Goal: Find specific page/section: Find specific page/section

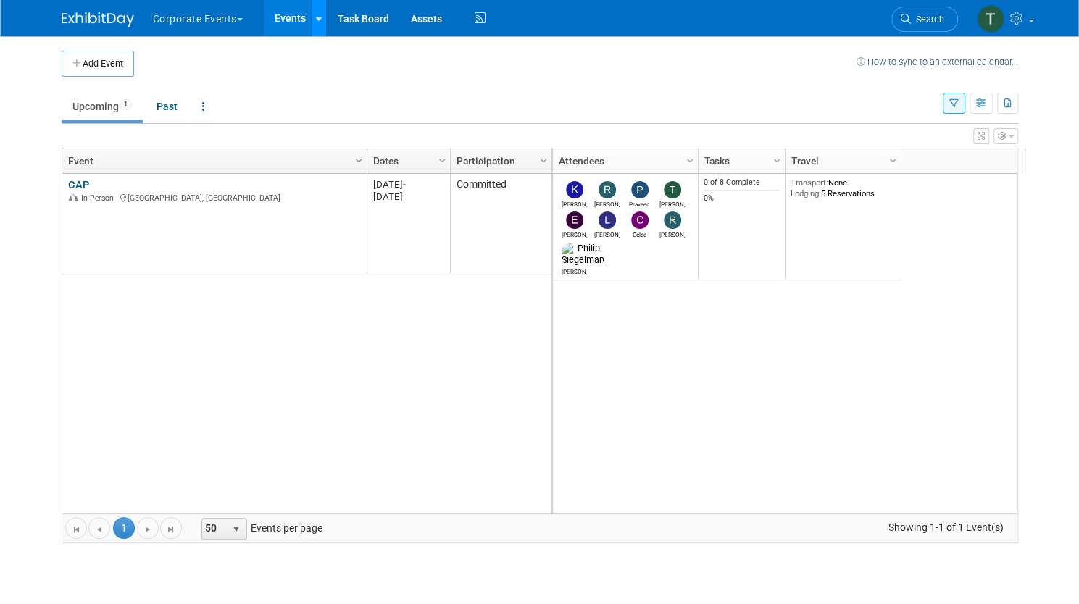
click at [316, 22] on icon at bounding box center [319, 18] width 6 height 9
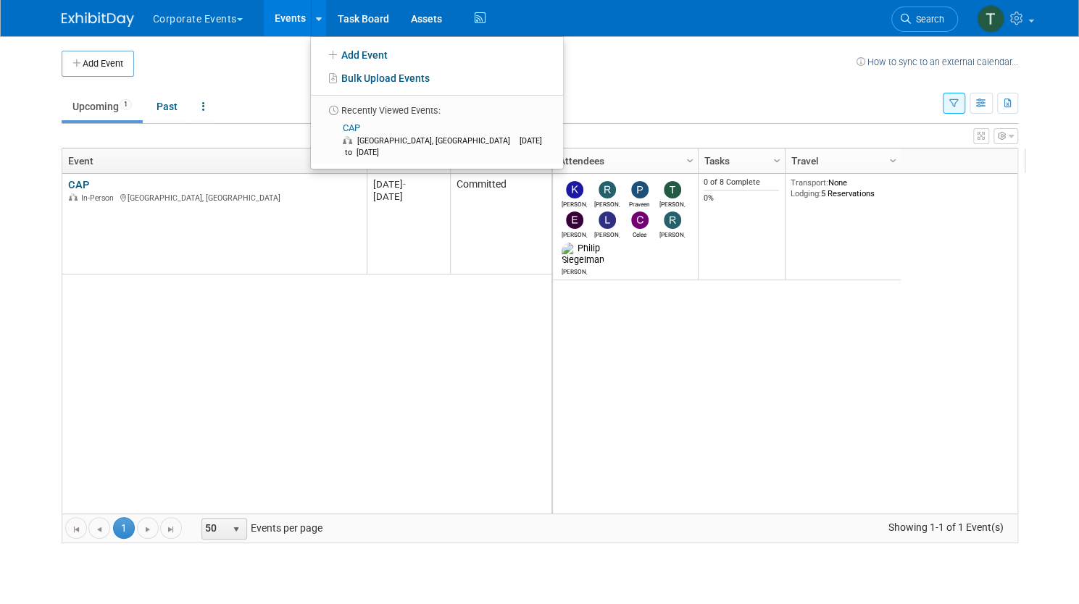
click at [235, 14] on button "Corporate Events" at bounding box center [205, 16] width 109 height 32
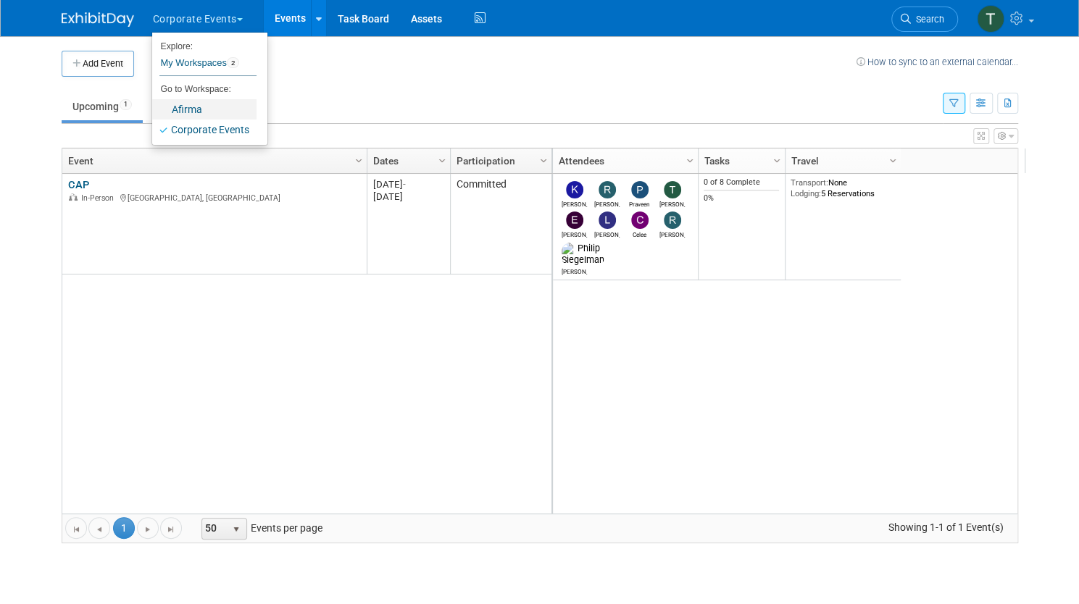
click at [196, 108] on link "Afirma" at bounding box center [204, 109] width 104 height 20
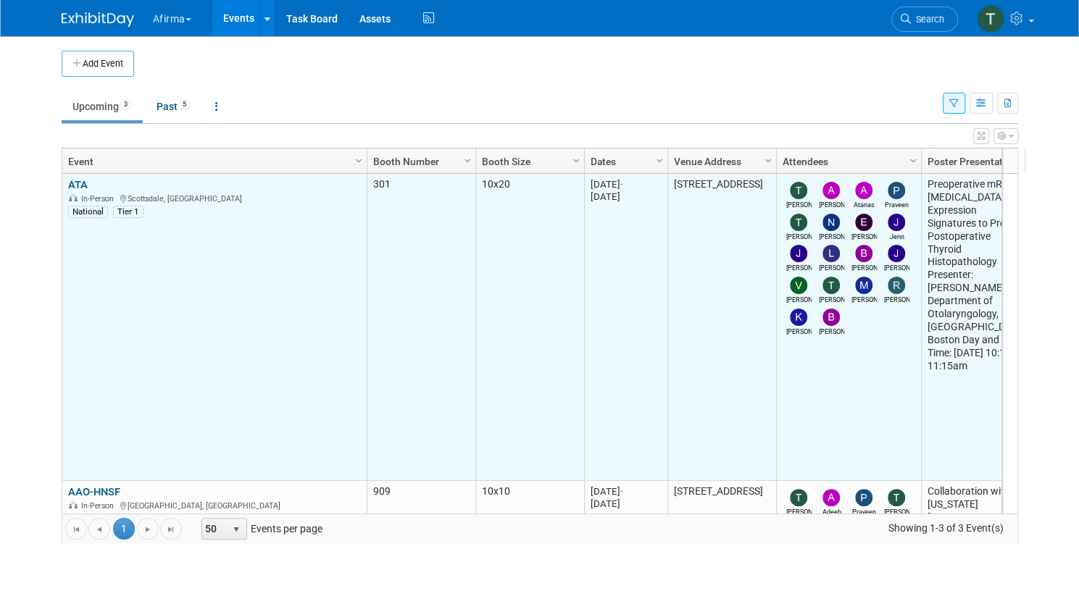
click at [69, 179] on link "ATA" at bounding box center [78, 184] width 20 height 13
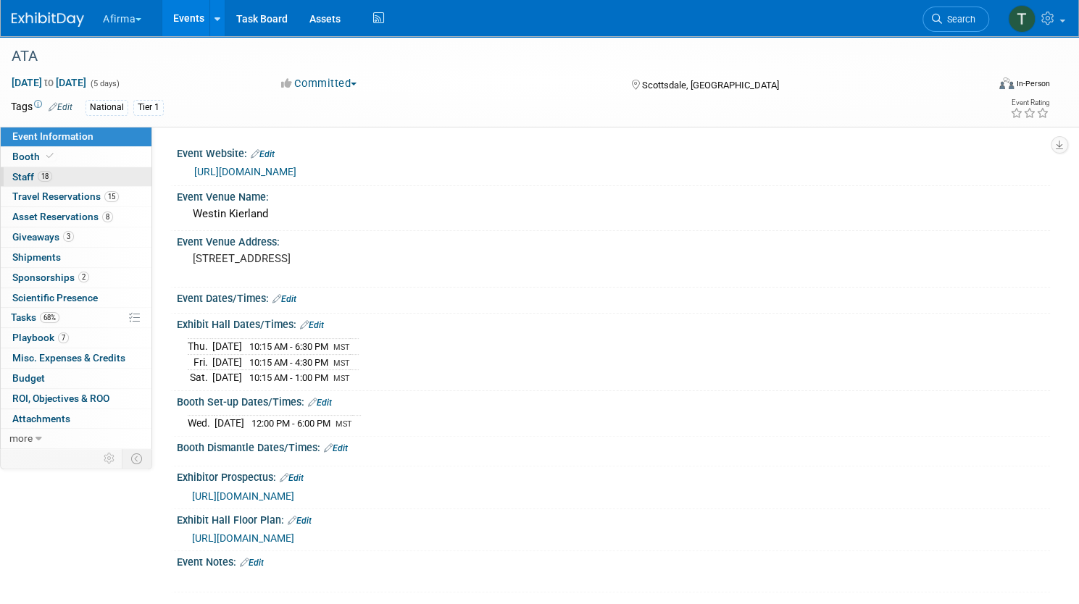
click at [52, 178] on span "18" at bounding box center [45, 176] width 14 height 11
